Goal: Feedback & Contribution: Submit feedback/report problem

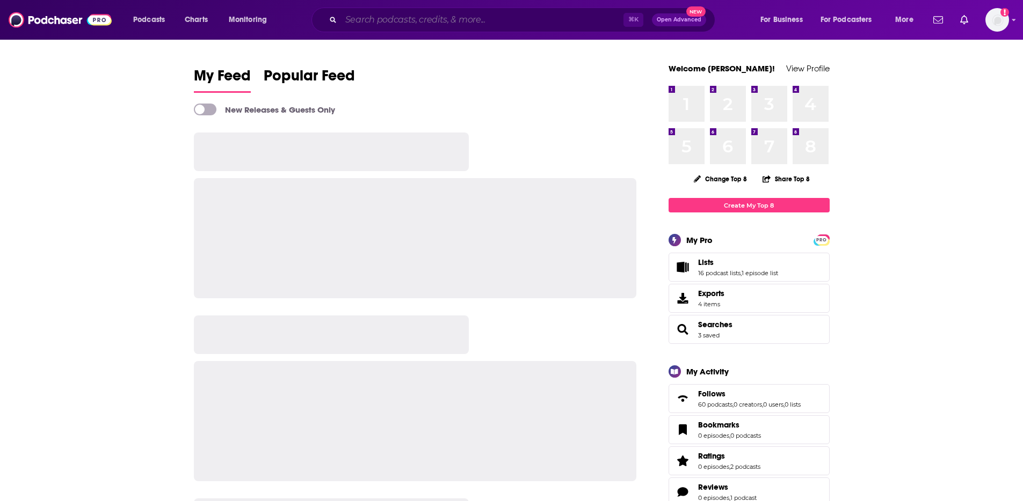
click at [432, 17] on input "Search podcasts, credits, & more..." at bounding box center [482, 19] width 282 height 17
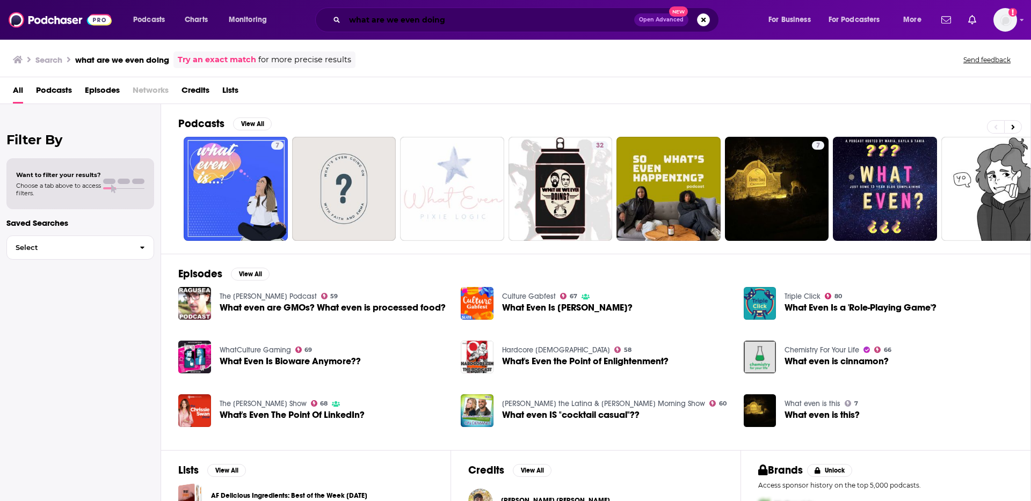
click at [458, 19] on input "what are we even doing" at bounding box center [489, 19] width 289 height 17
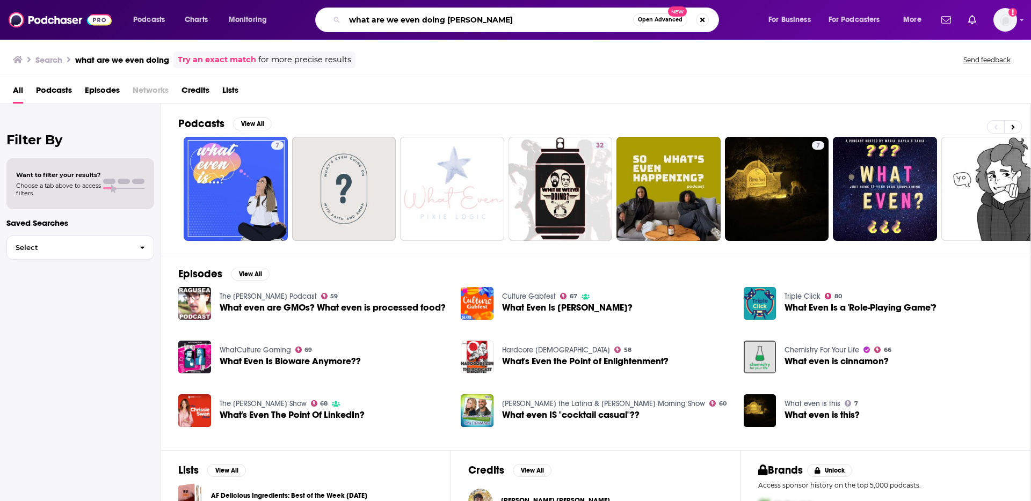
type input "what are we even doing [PERSON_NAME]"
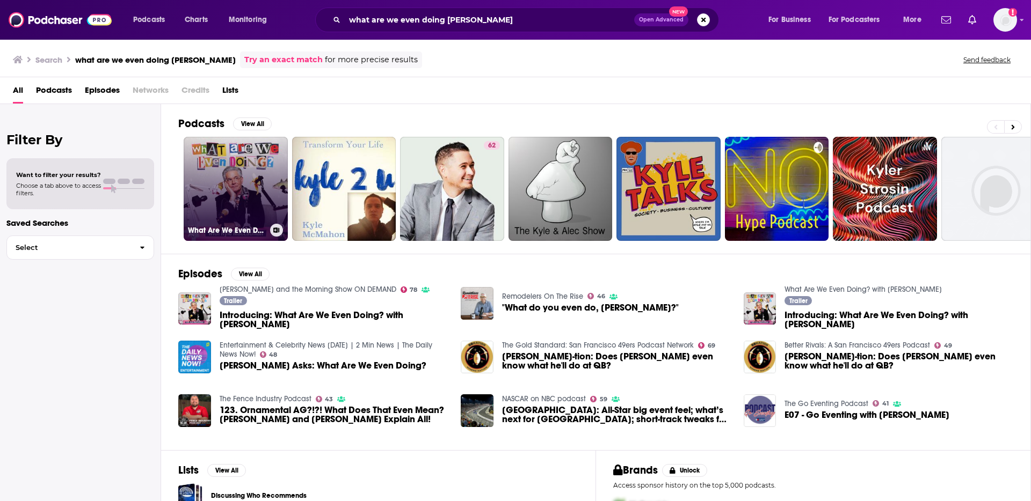
click at [215, 189] on link "What Are We Even Doing? with [PERSON_NAME]" at bounding box center [236, 189] width 104 height 104
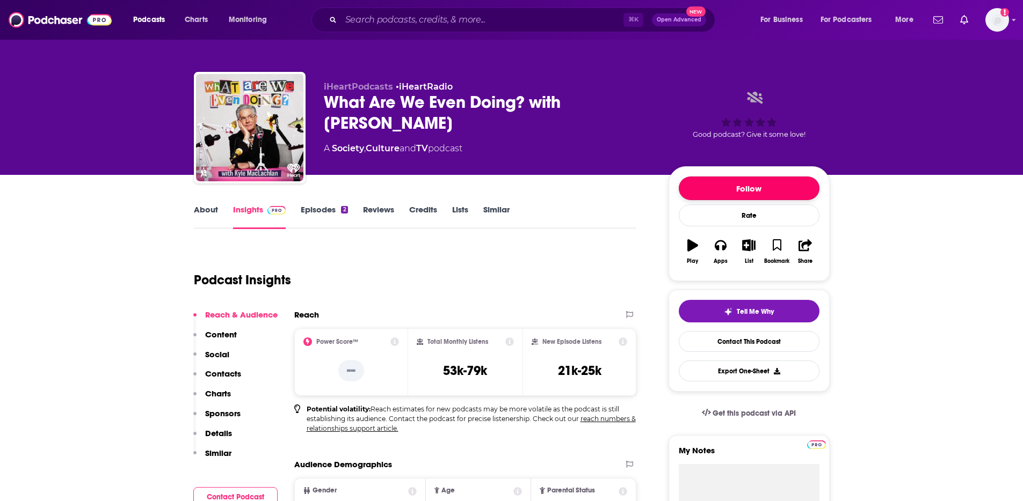
click at [763, 185] on button "Follow" at bounding box center [748, 189] width 141 height 24
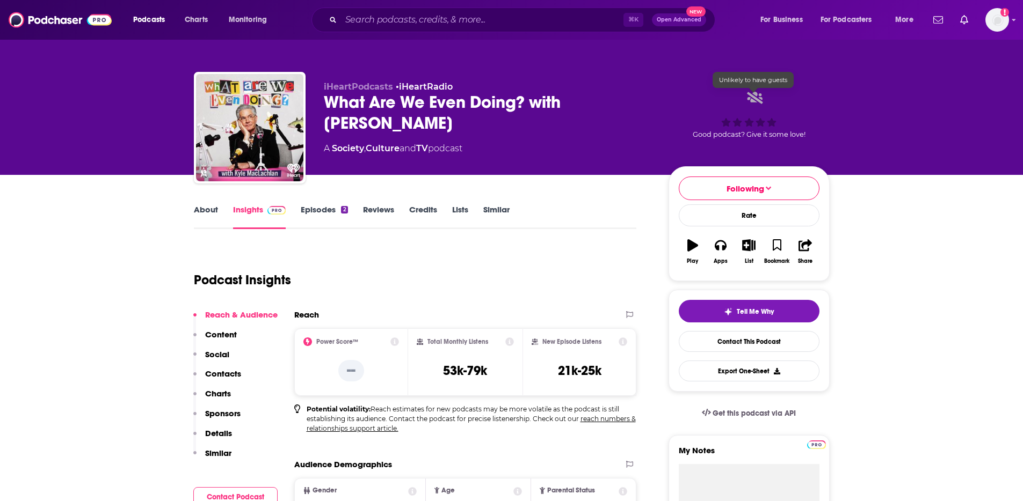
click at [755, 99] on icon at bounding box center [755, 97] width 16 height 13
click at [329, 215] on link "Episodes 2" at bounding box center [324, 217] width 47 height 25
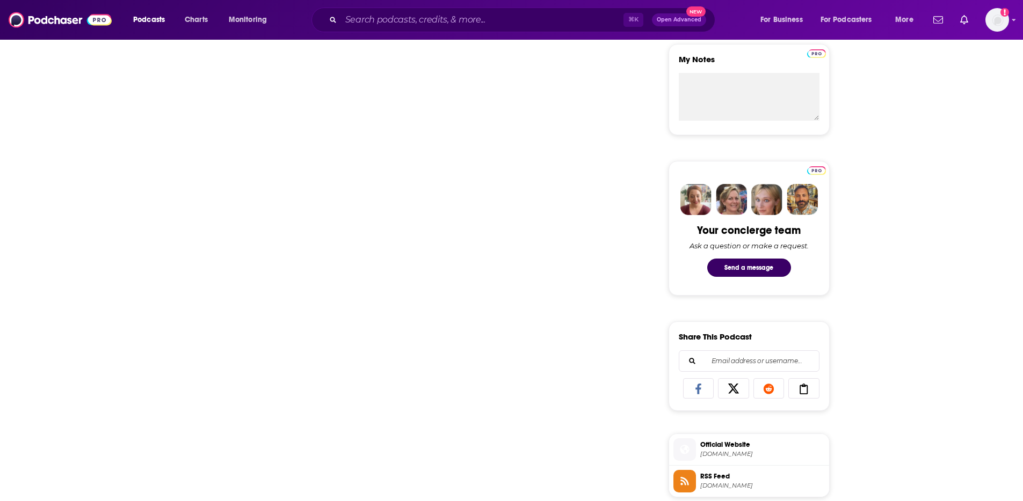
scroll to position [389, 0]
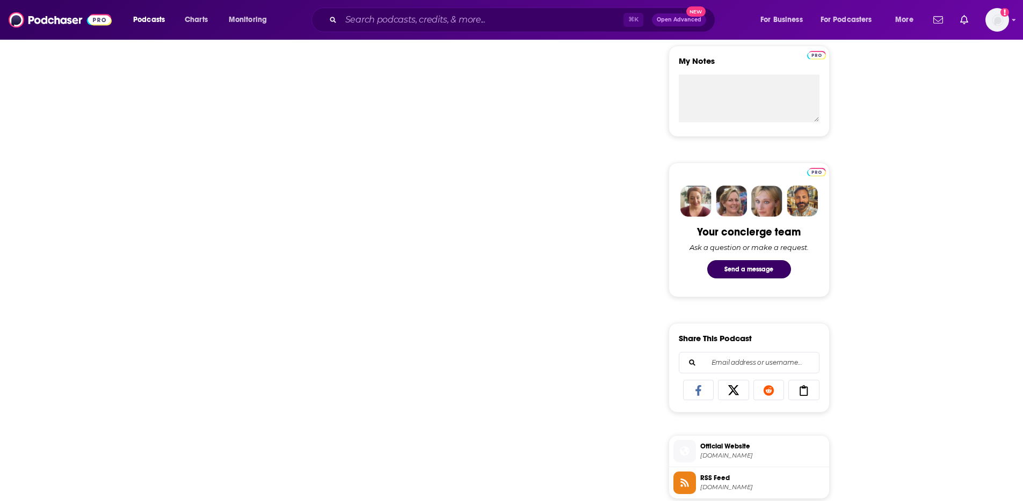
click at [723, 258] on div "Your concierge team Ask a question or make a request. Send a message" at bounding box center [748, 230] width 141 height 114
click at [734, 267] on button "Send a message" at bounding box center [749, 270] width 84 height 18
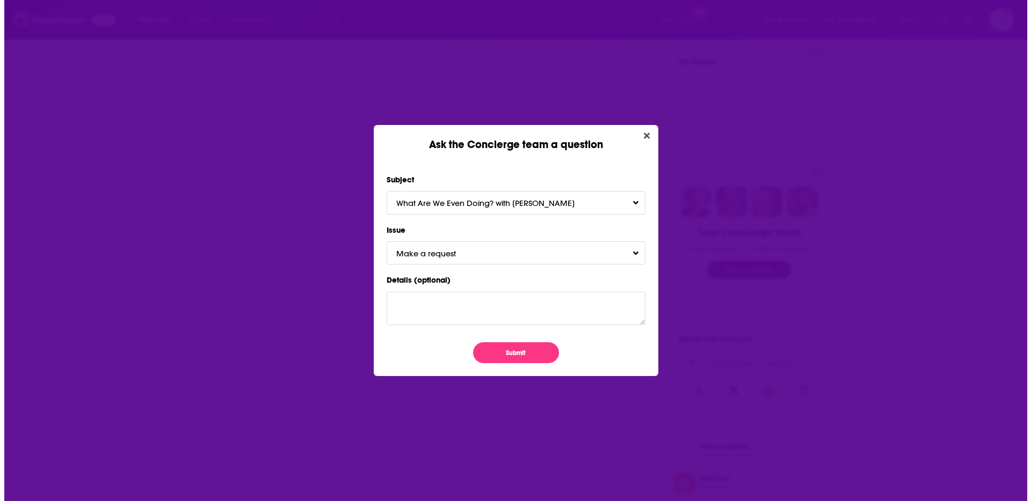
scroll to position [0, 0]
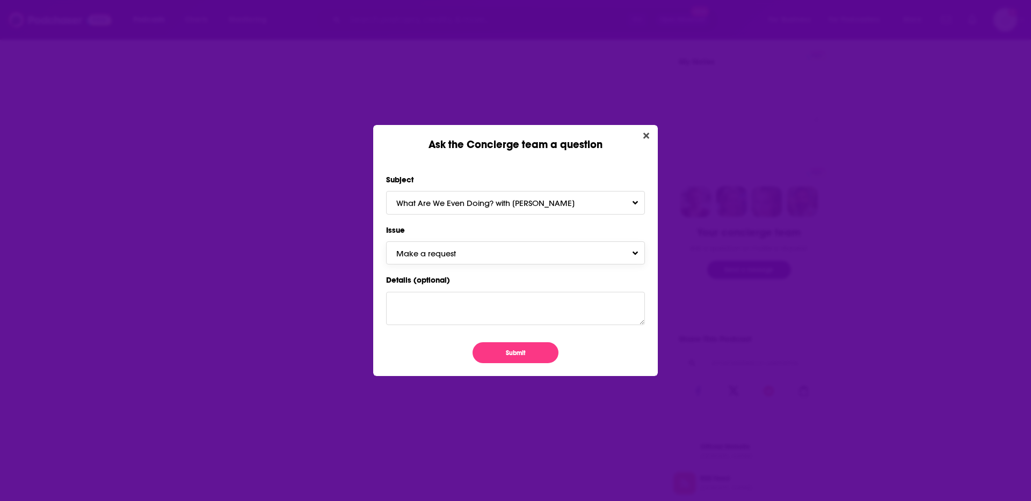
click at [490, 258] on button "Make a request" at bounding box center [515, 253] width 259 height 23
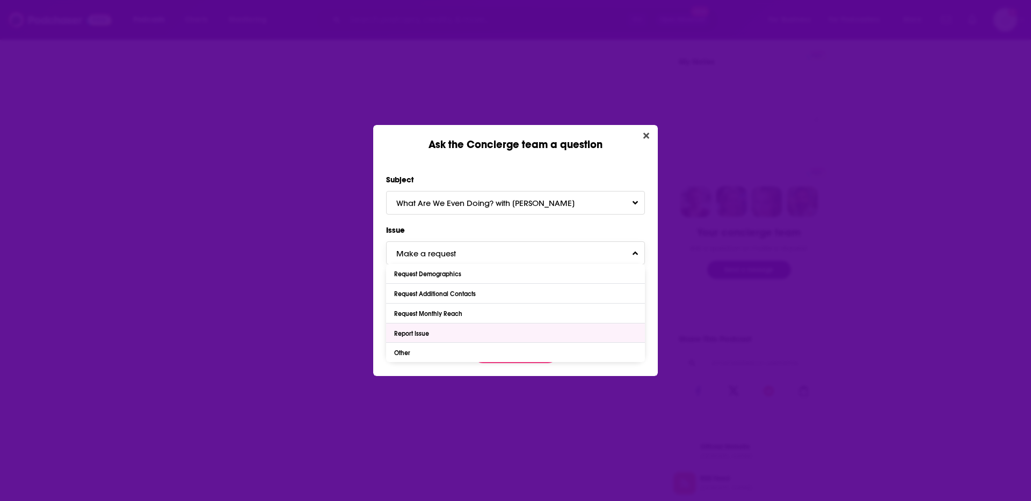
click at [438, 338] on div "Report Issue" at bounding box center [515, 333] width 259 height 19
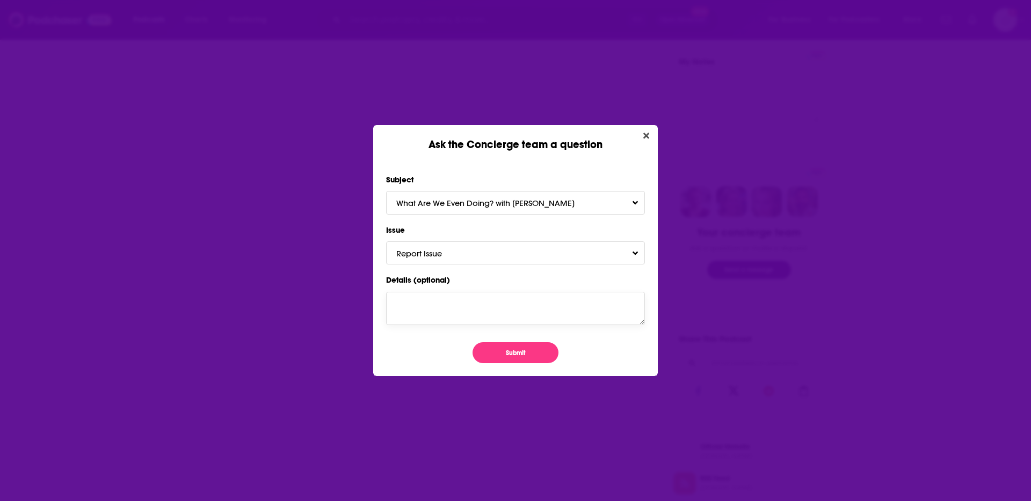
click at [436, 316] on textarea "Details (optional)" at bounding box center [515, 308] width 259 height 33
click at [512, 304] on textarea "This says unlikley to" at bounding box center [515, 308] width 259 height 33
click at [511, 304] on textarea "This says unlikley to" at bounding box center [515, 308] width 259 height 33
type textarea "This is a guest-based show so I'm not sure why it says "unlikely to have guests…"
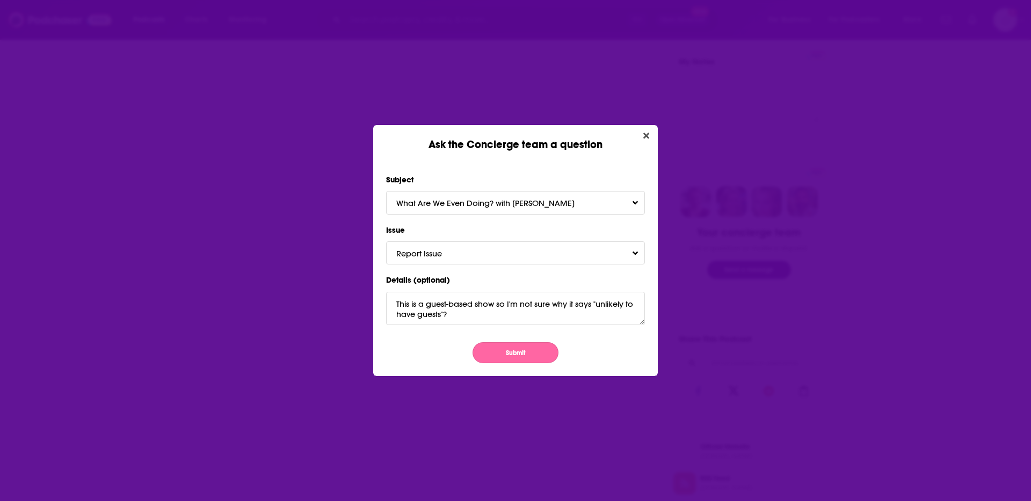
click at [516, 356] on button "Submit" at bounding box center [515, 352] width 86 height 21
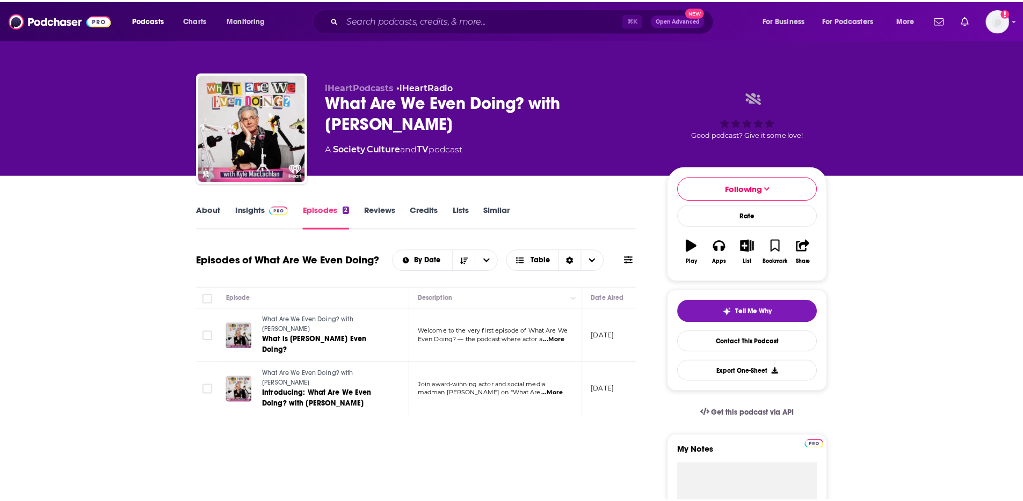
scroll to position [389, 0]
